Goal: Browse casually: Explore the website without a specific task or goal

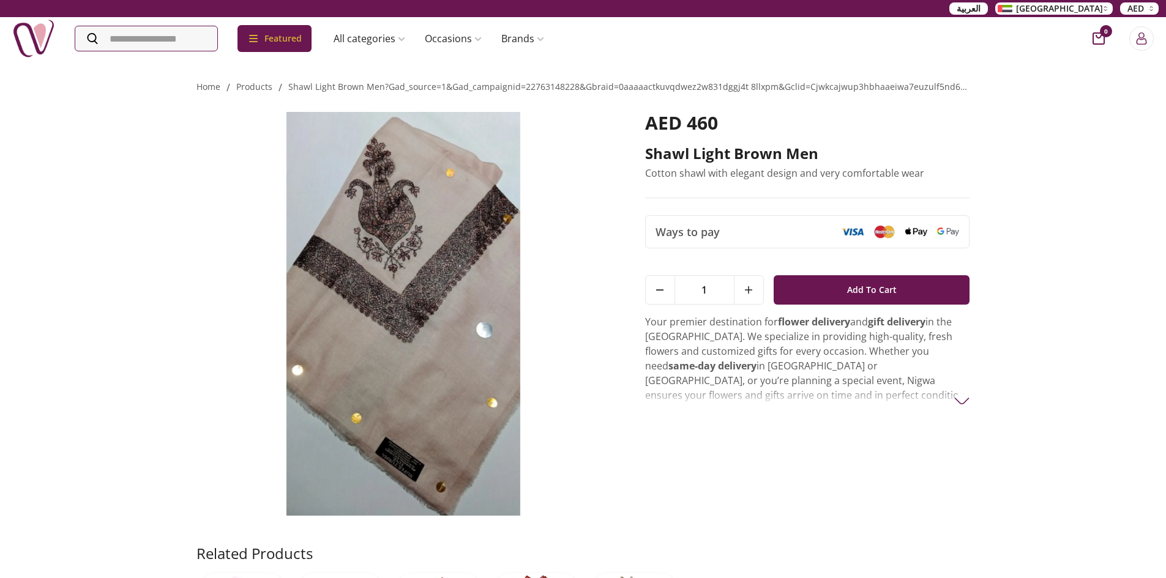
click at [421, 447] on img at bounding box center [403, 314] width 414 height 404
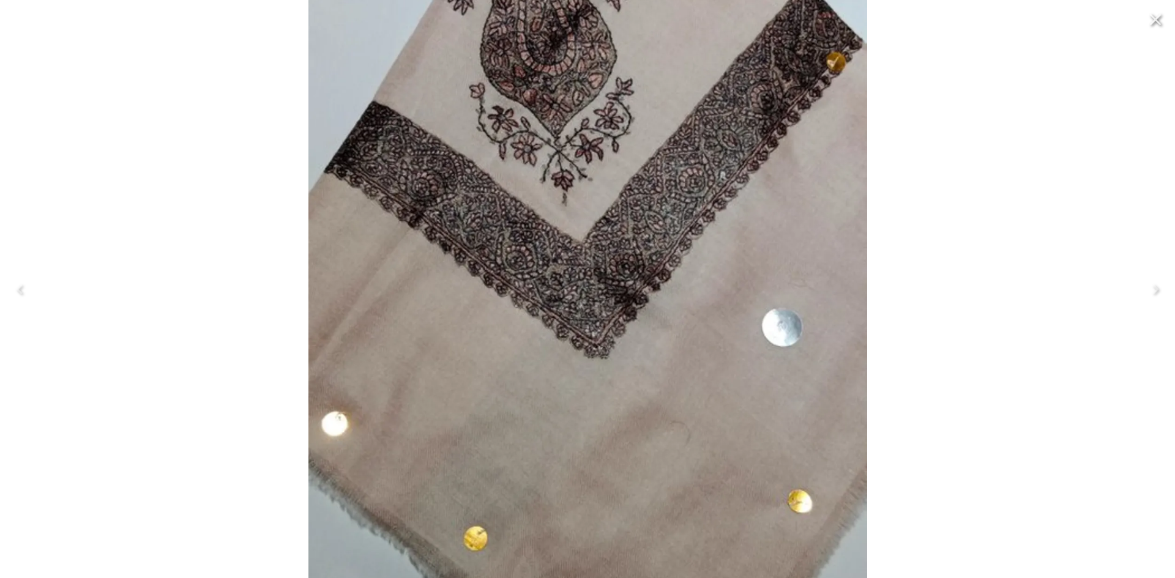
click at [569, 497] on img at bounding box center [587, 290] width 559 height 966
click at [646, 311] on img at bounding box center [587, 290] width 559 height 966
click at [692, 278] on img at bounding box center [587, 290] width 559 height 966
click at [1159, 21] on icon "Close" at bounding box center [1156, 20] width 20 height 20
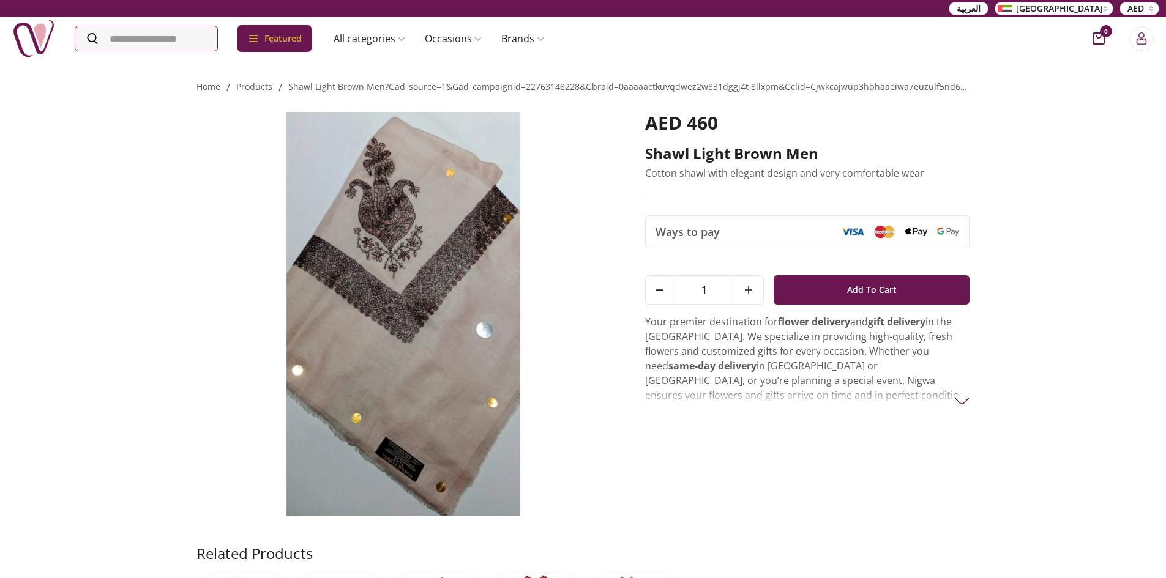
click at [412, 476] on img at bounding box center [403, 314] width 414 height 404
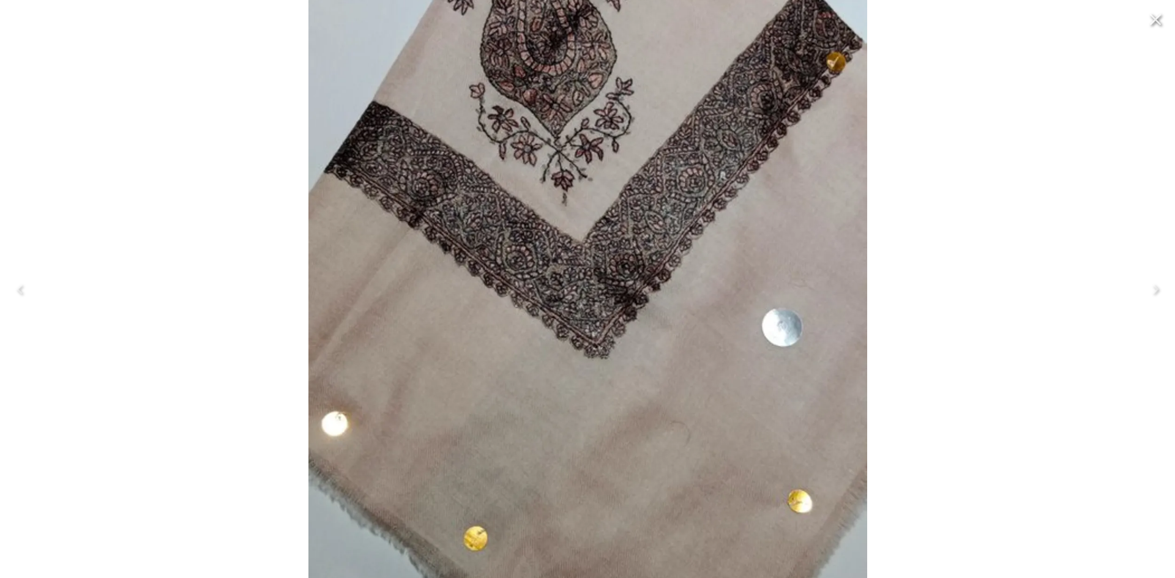
click at [1160, 21] on icon "Close" at bounding box center [1156, 20] width 20 height 20
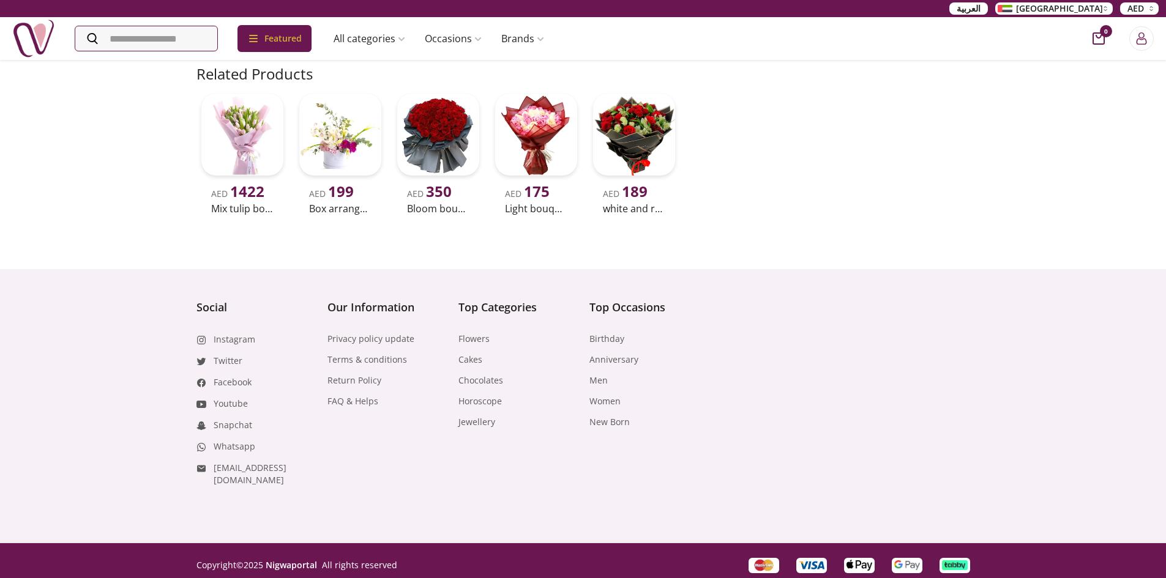
scroll to position [113, 0]
